Goal: Task Accomplishment & Management: Complete application form

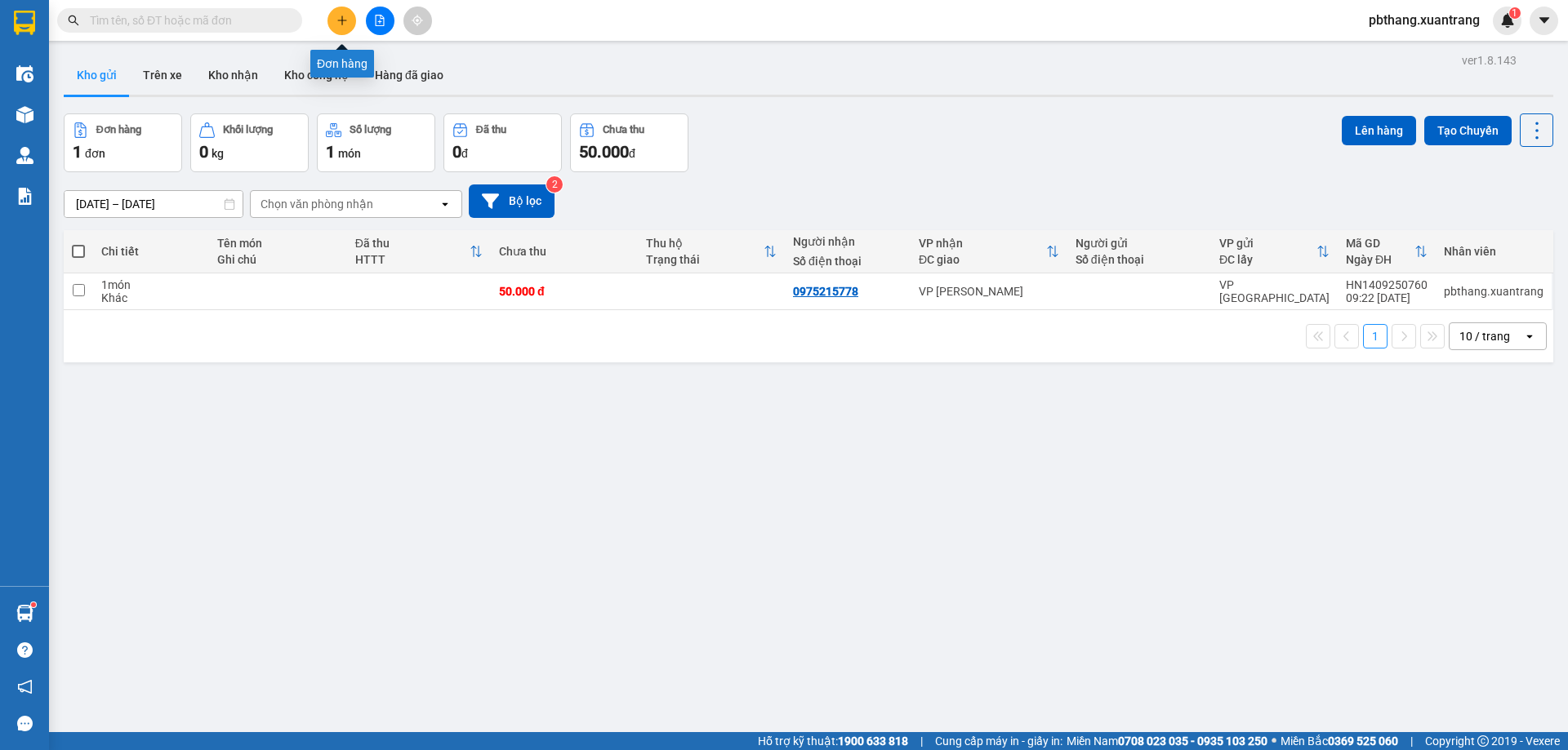
click at [338, 15] on icon "plus" at bounding box center [341, 20] width 11 height 11
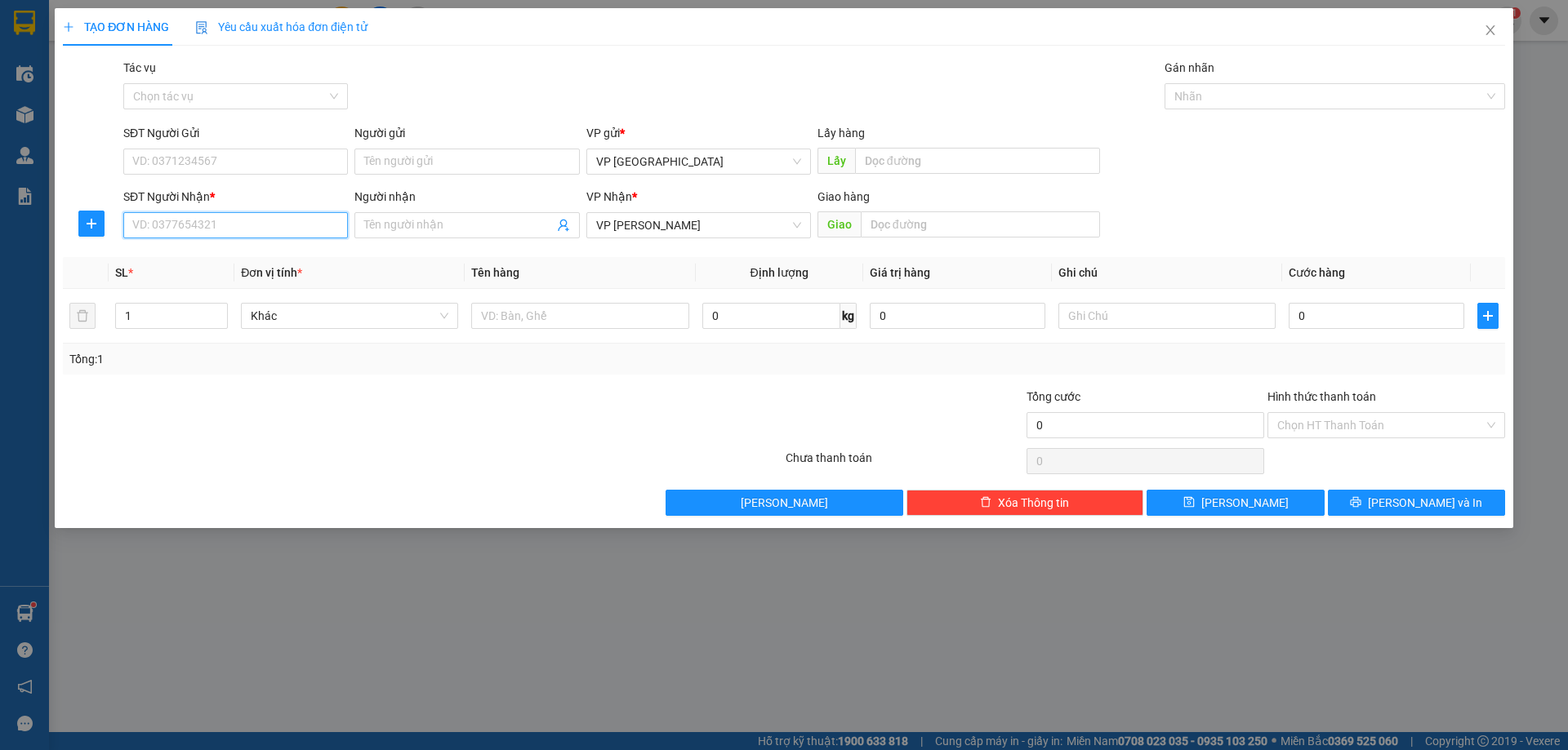
click at [262, 226] on input "SĐT Người Nhận *" at bounding box center [236, 225] width 225 height 26
type input "0336365861"
click at [1332, 330] on div "0" at bounding box center [1376, 316] width 176 height 33
click at [1393, 326] on input "0" at bounding box center [1376, 315] width 176 height 26
type input "5"
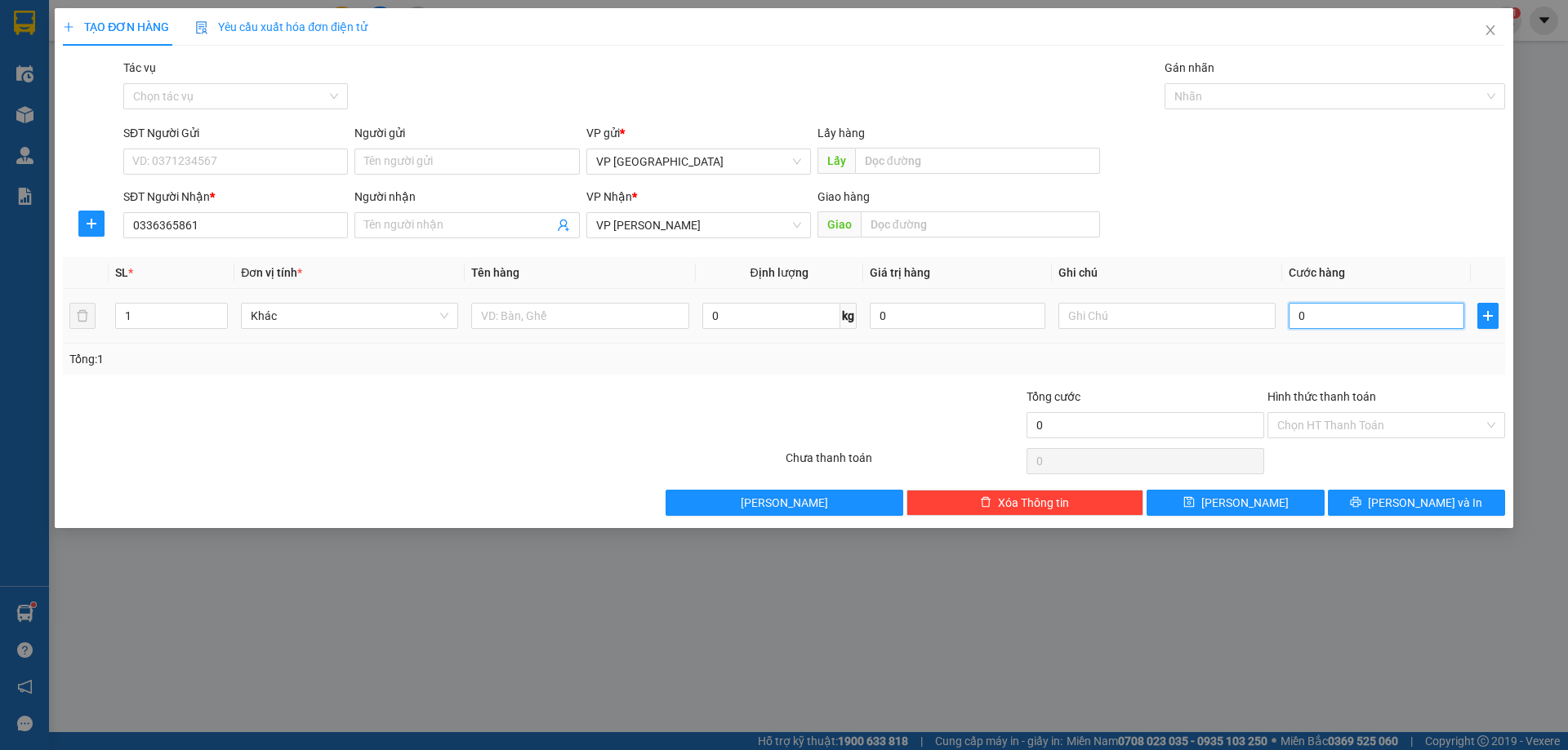
type input "5"
type input "50"
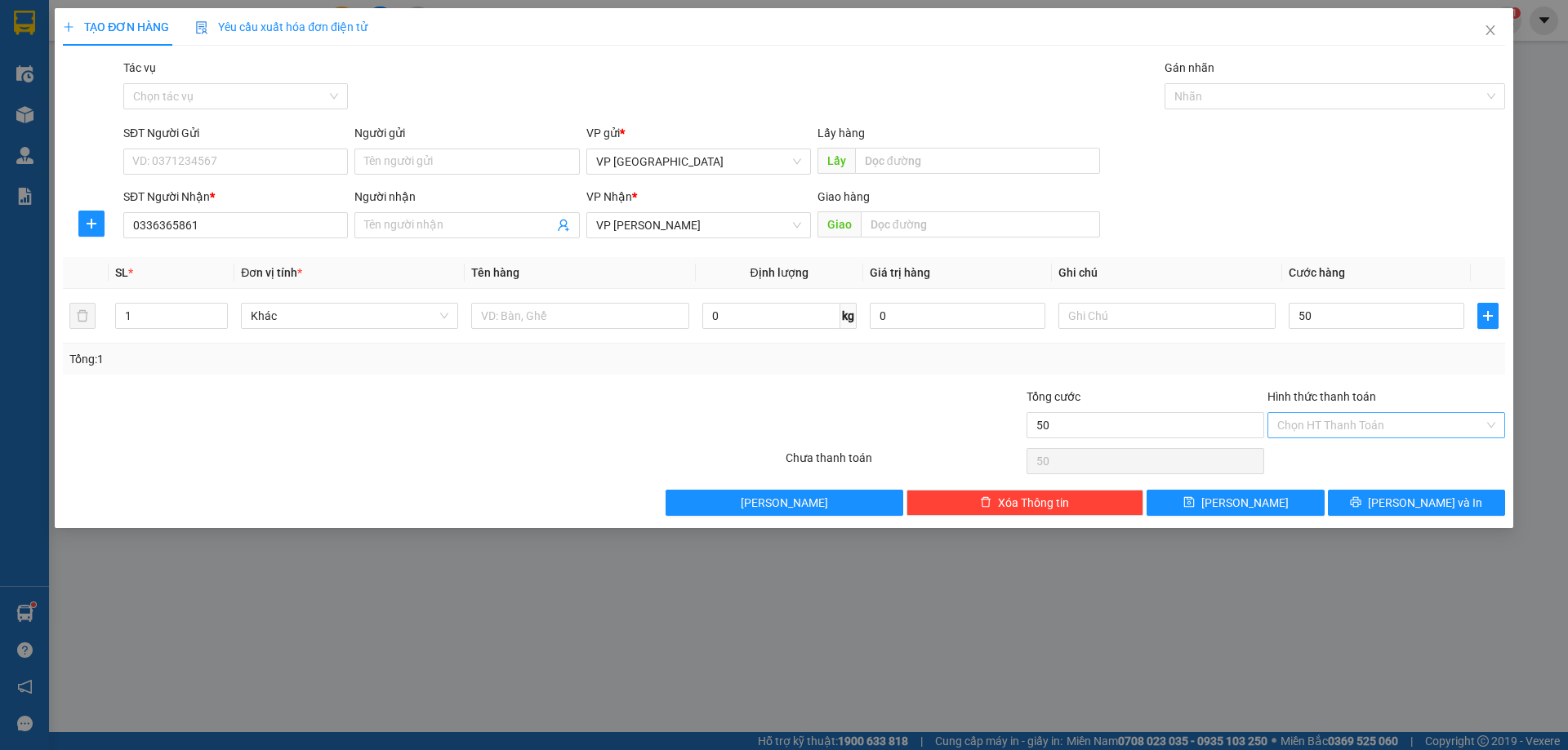
type input "50.000"
click at [1374, 418] on input "Hình thức thanh toán" at bounding box center [1379, 425] width 207 height 25
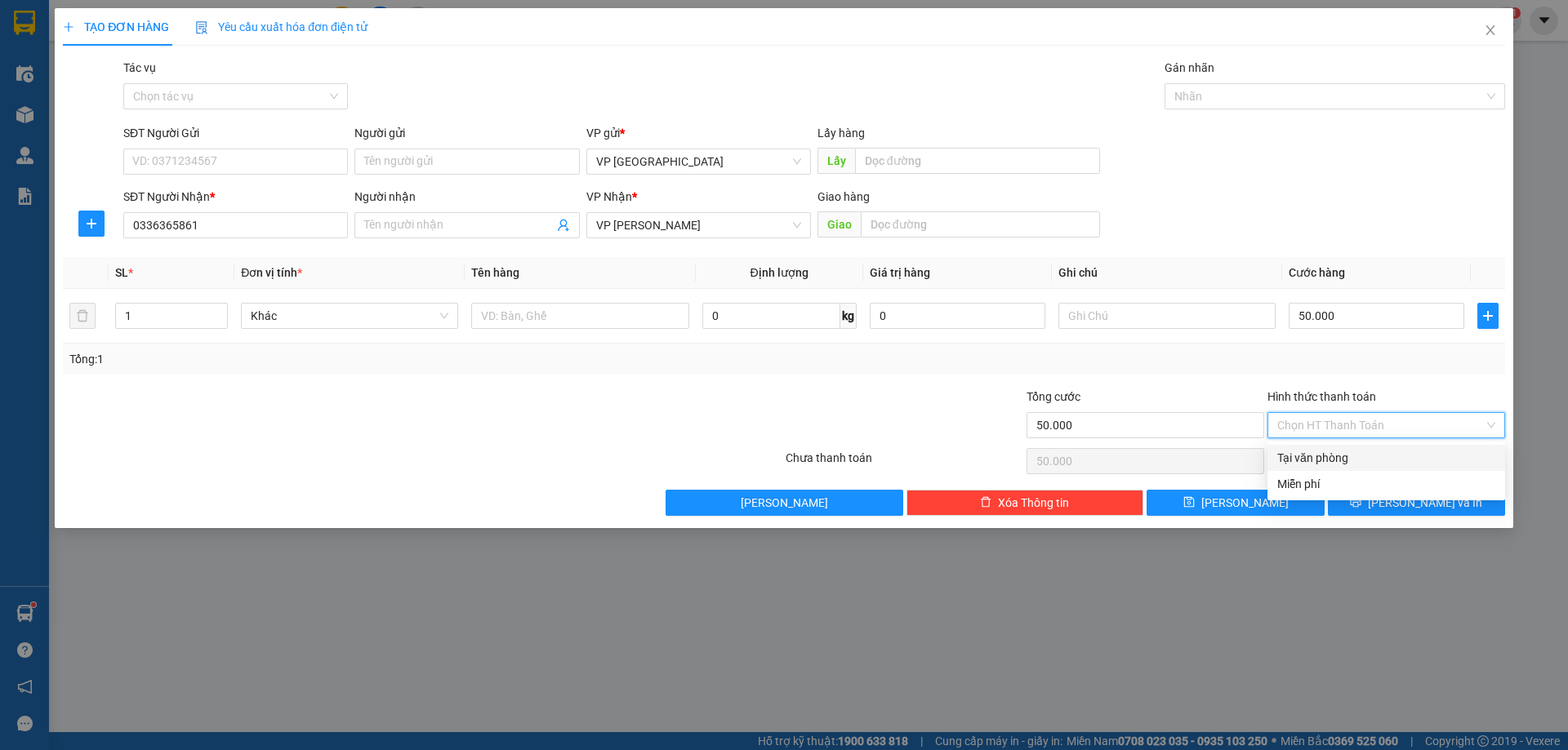
click at [1333, 457] on div "Tại văn phòng" at bounding box center [1385, 458] width 218 height 18
type input "0"
click at [1367, 506] on button "[PERSON_NAME] và In" at bounding box center [1416, 502] width 177 height 26
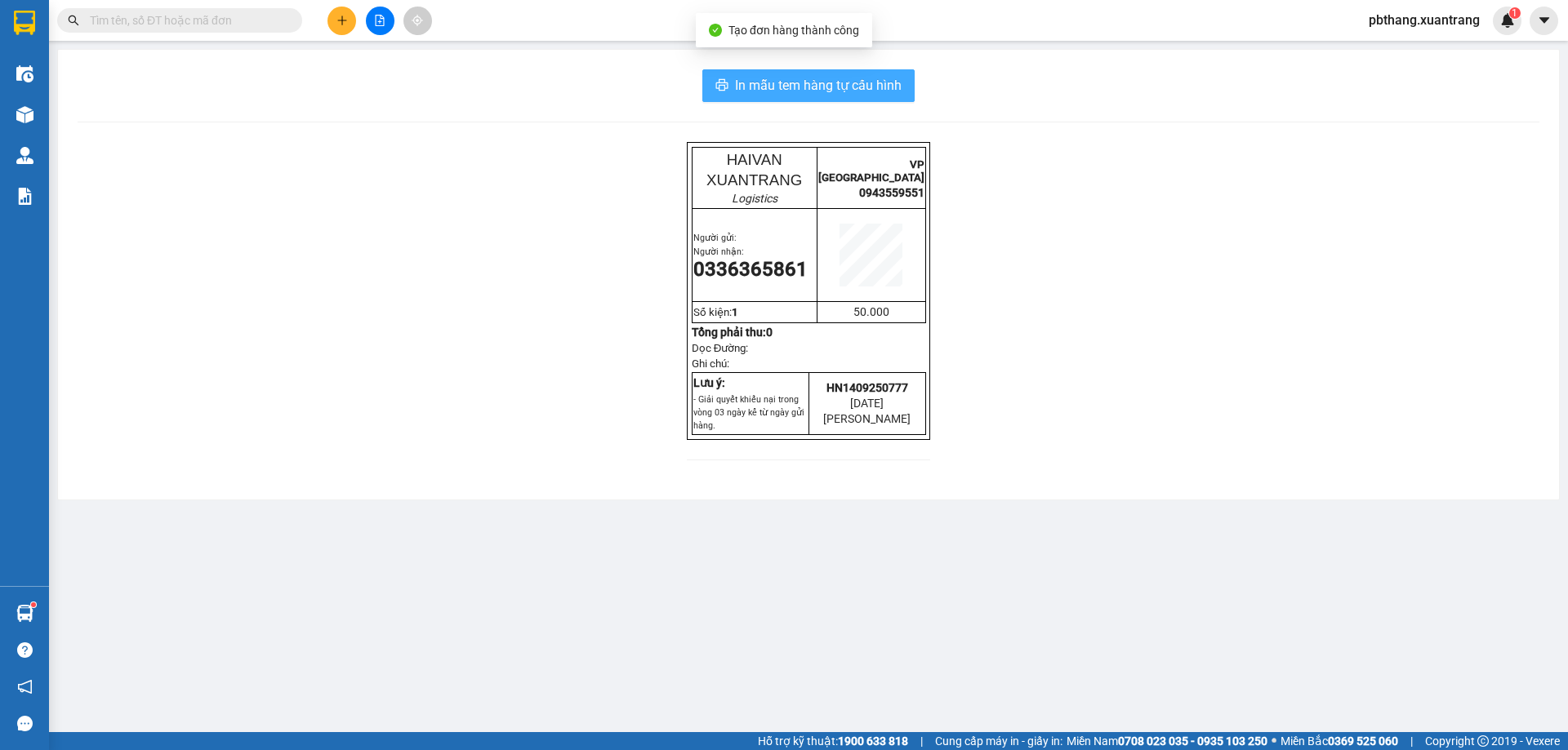
click at [794, 92] on span "In mẫu tem hàng tự cấu hình" at bounding box center [818, 86] width 166 height 21
